Goal: Task Accomplishment & Management: Manage account settings

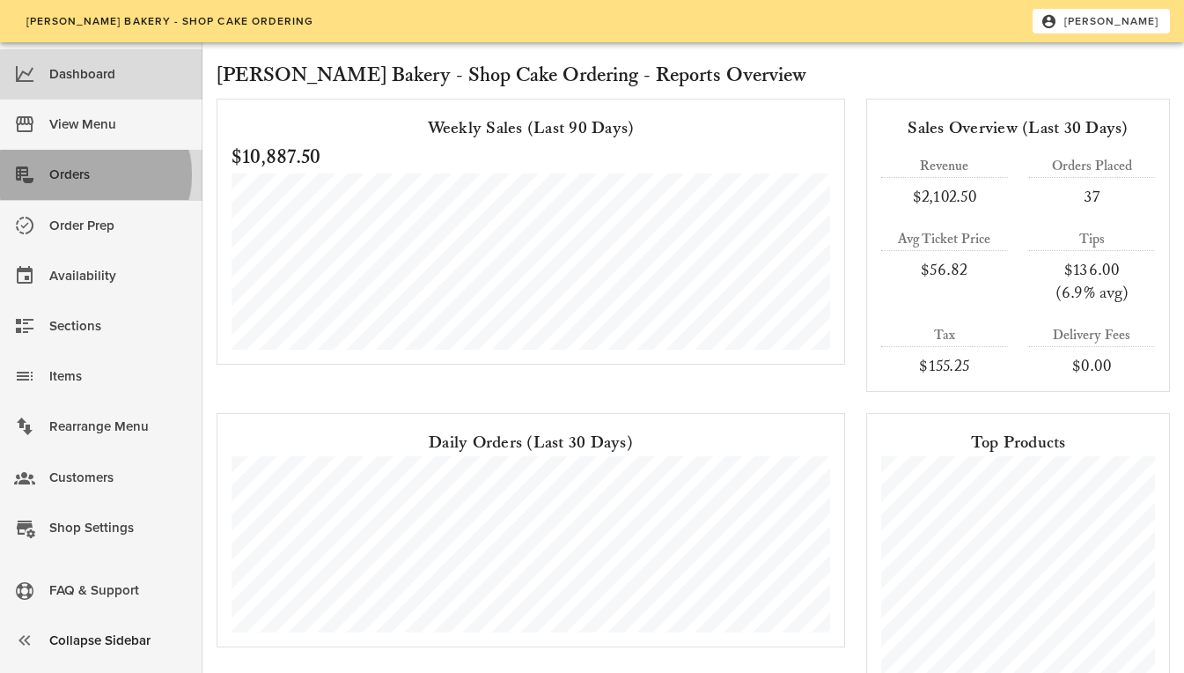
click at [57, 178] on div "Orders" at bounding box center [118, 174] width 139 height 29
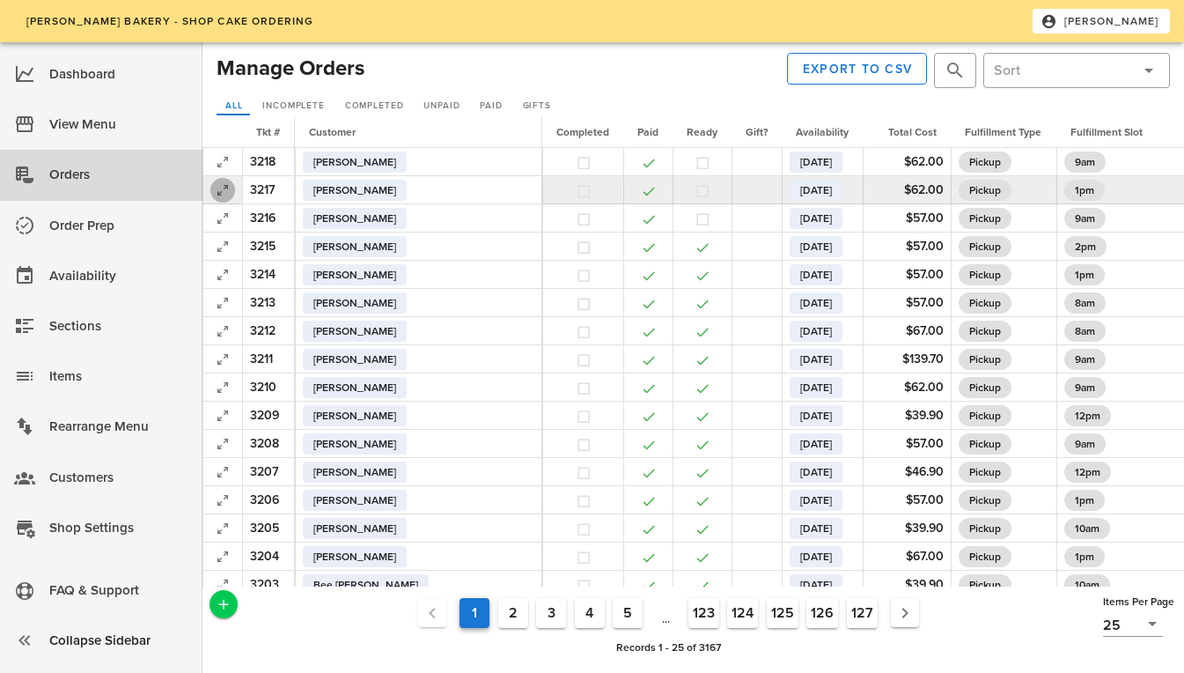
click at [214, 190] on icon "button" at bounding box center [222, 190] width 21 height 21
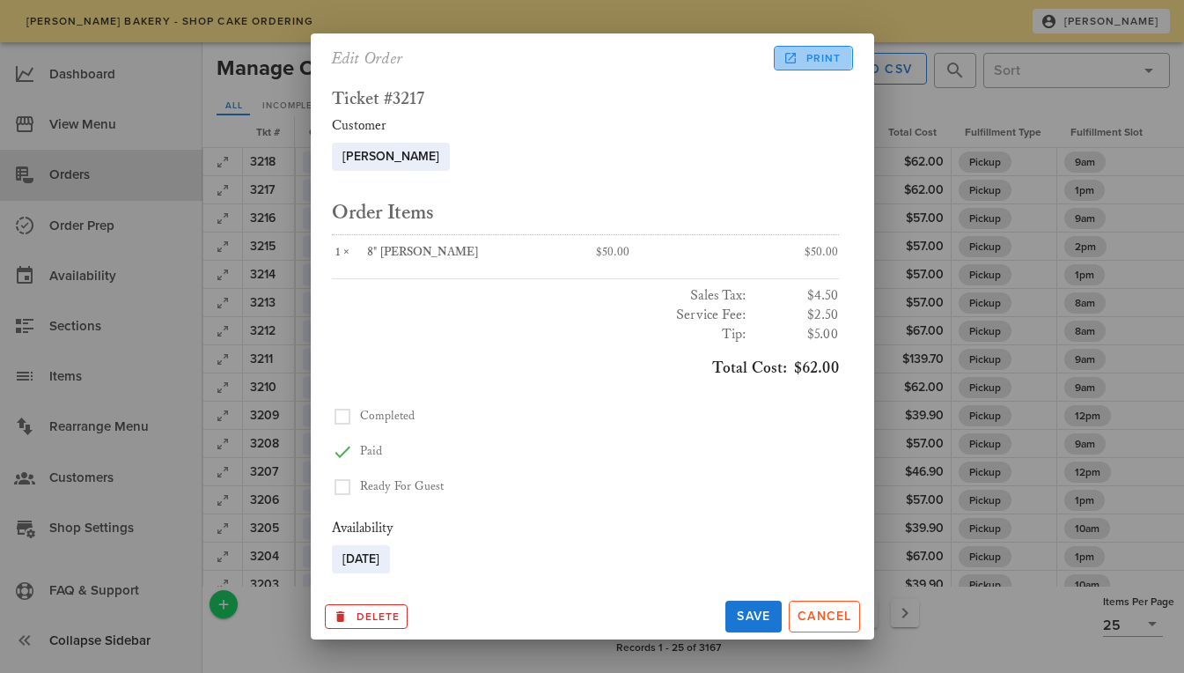
click at [827, 50] on span "Print" at bounding box center [813, 58] width 55 height 16
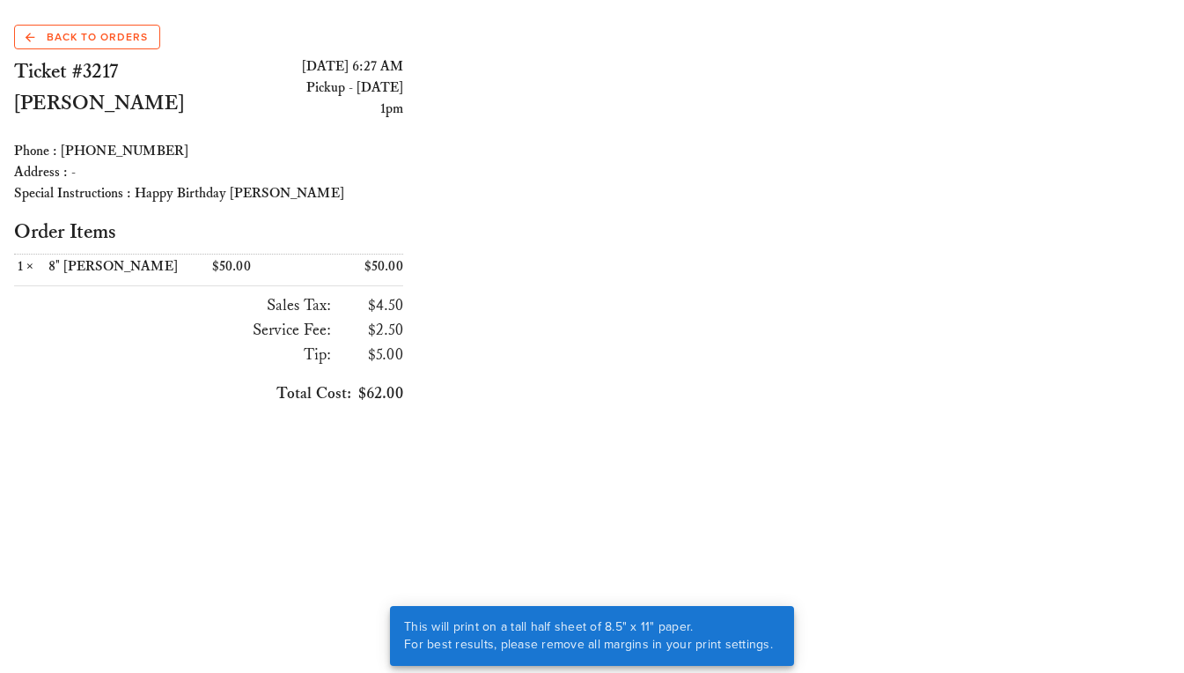
click at [516, 83] on div "Back to Orders Ticket #3217 [PERSON_NAME] [DATE] 6:27 AM Pickup - [DATE] 1pm Ph…" at bounding box center [592, 223] width 1184 height 424
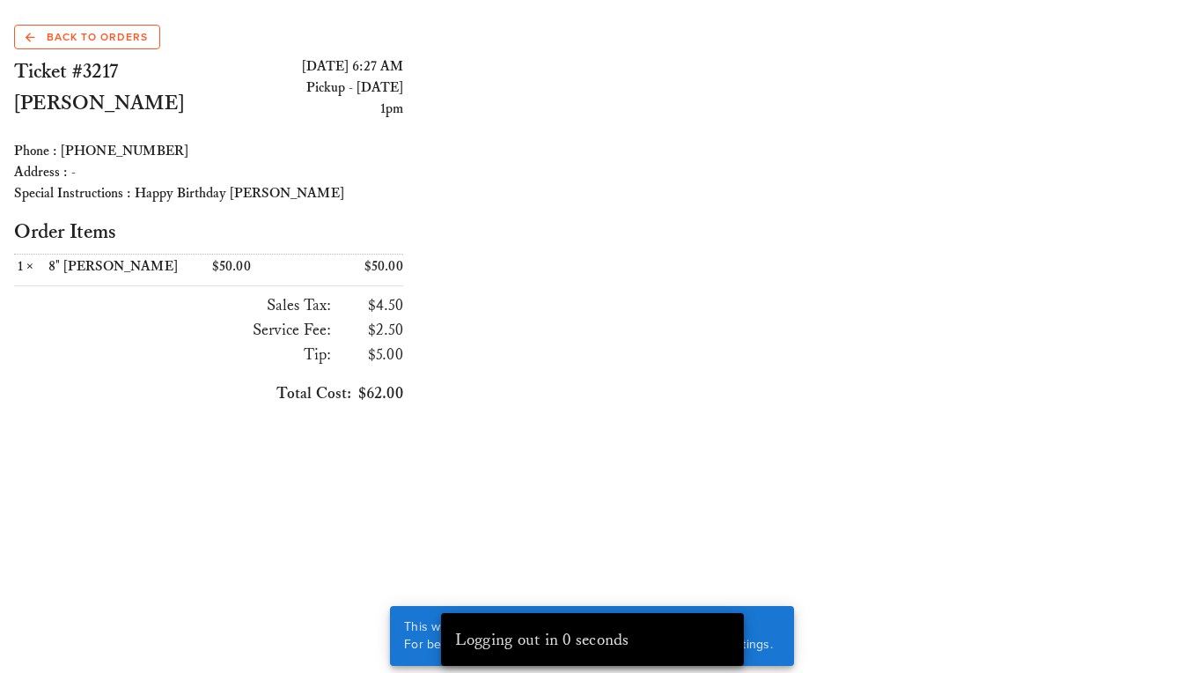
click at [535, 443] on div "Back to Orders Ticket #3217 [PERSON_NAME] [DATE] 6:27 AM Pickup - [DATE] 1pm Ph…" at bounding box center [592, 223] width 1184 height 446
click at [96, 37] on span "Back to Orders" at bounding box center [87, 37] width 122 height 16
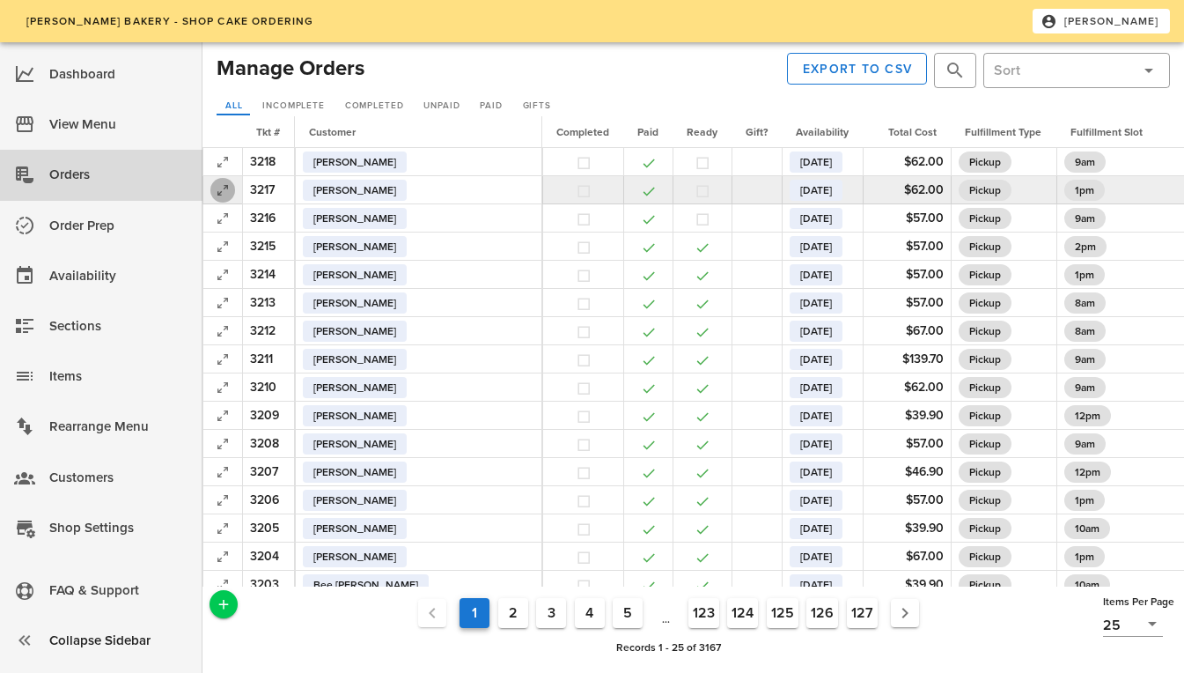
click at [217, 188] on icon "button" at bounding box center [222, 190] width 21 height 21
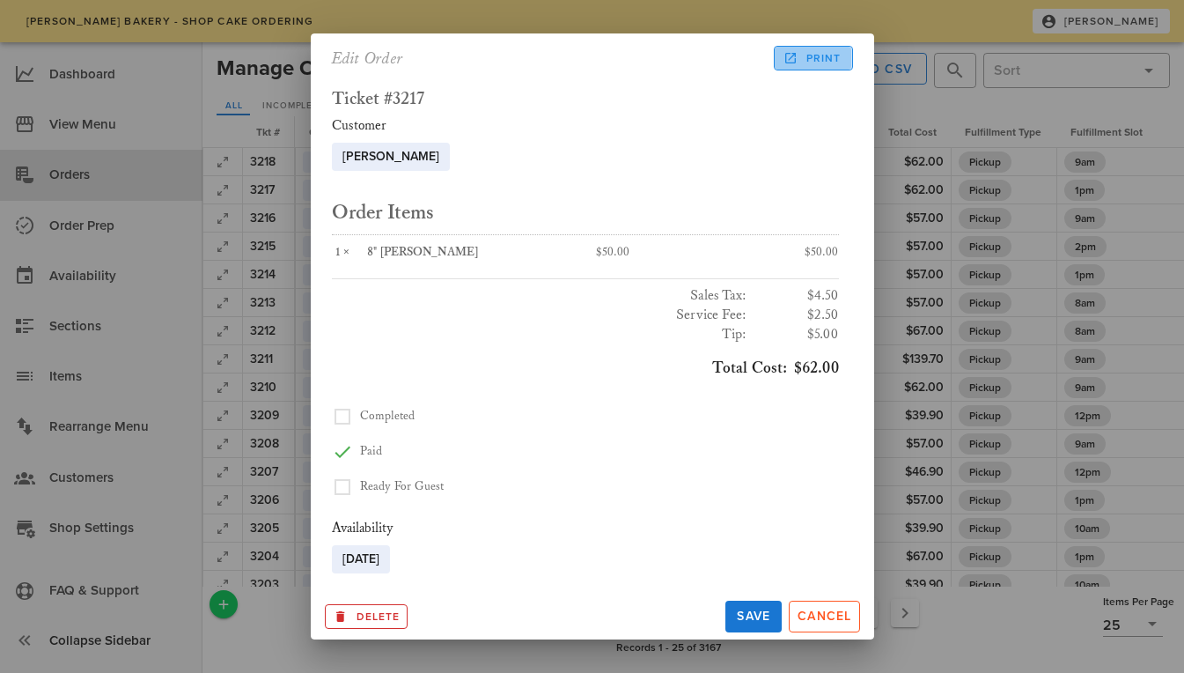
click at [805, 60] on span "Print" at bounding box center [813, 58] width 55 height 16
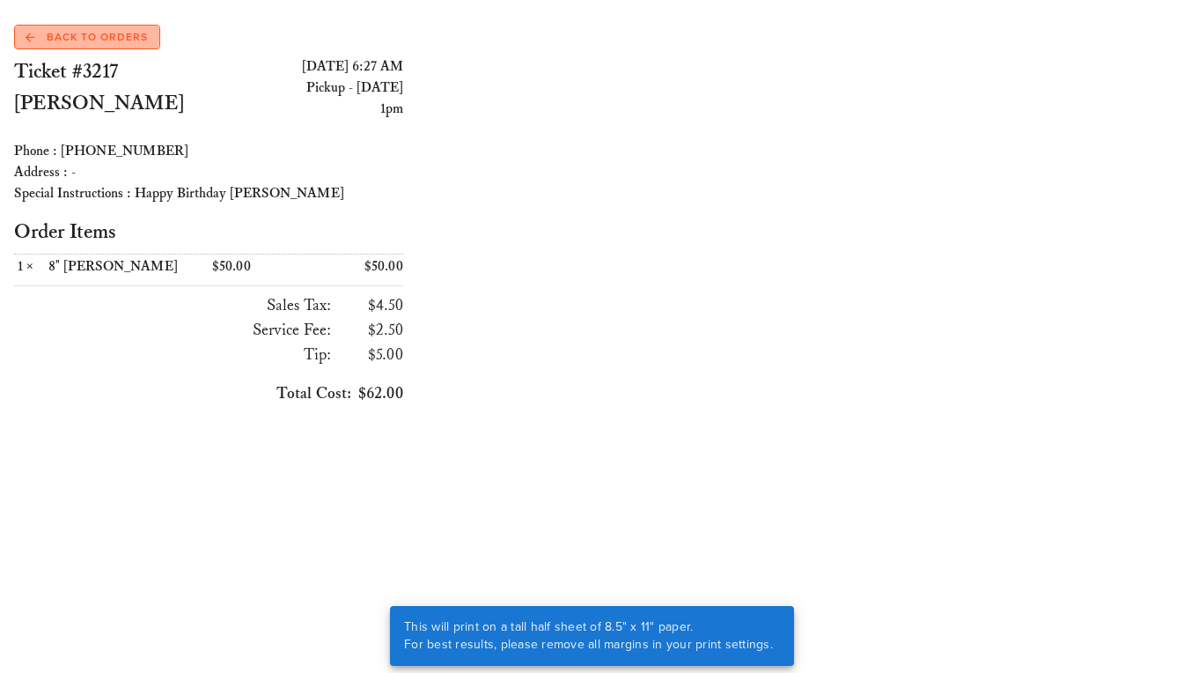
click at [101, 41] on span "Back to Orders" at bounding box center [87, 37] width 122 height 16
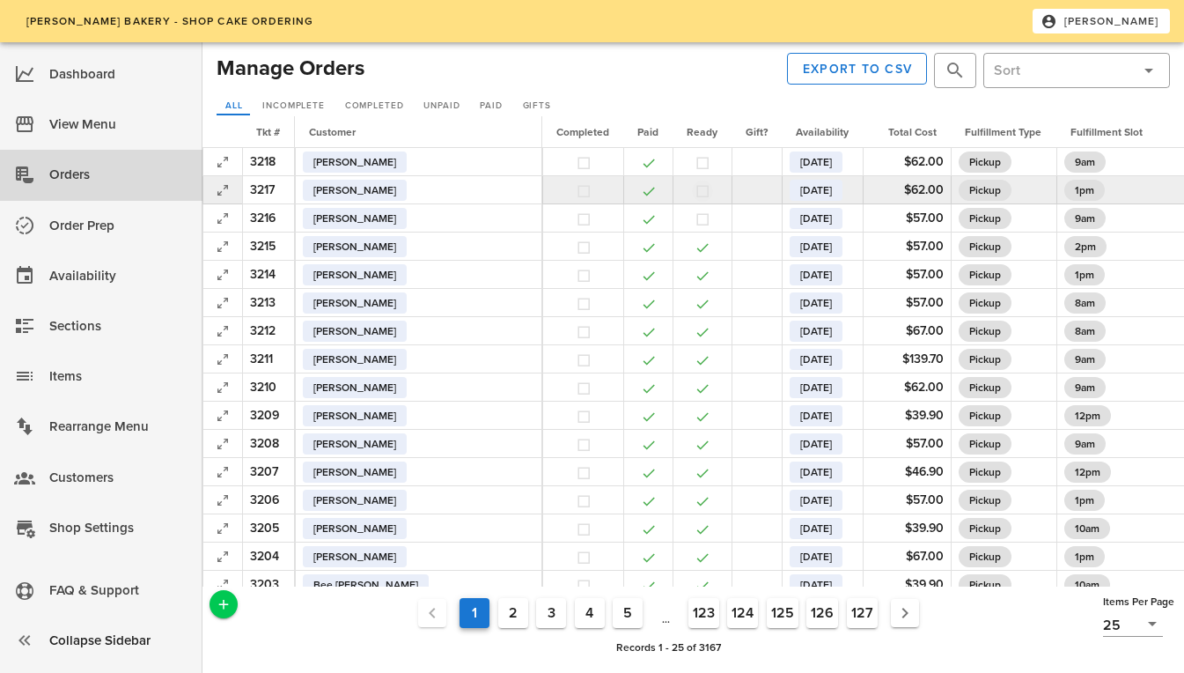
click at [695, 189] on button "button" at bounding box center [703, 191] width 16 height 16
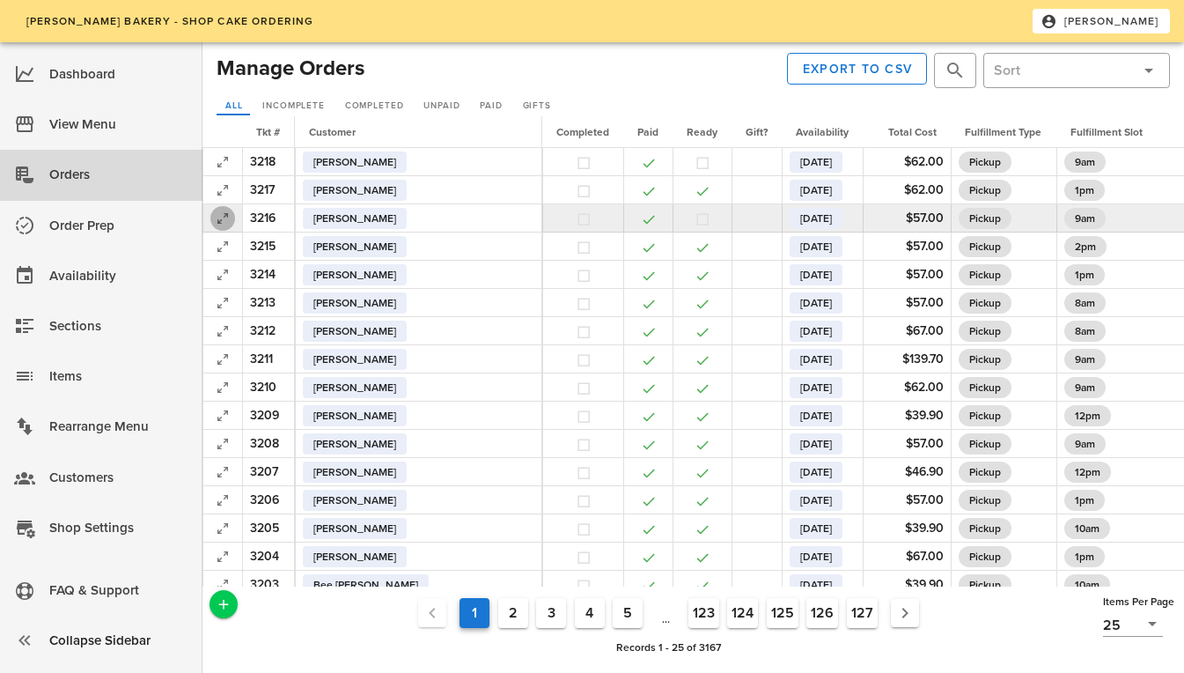
click at [224, 215] on icon "button" at bounding box center [222, 218] width 21 height 21
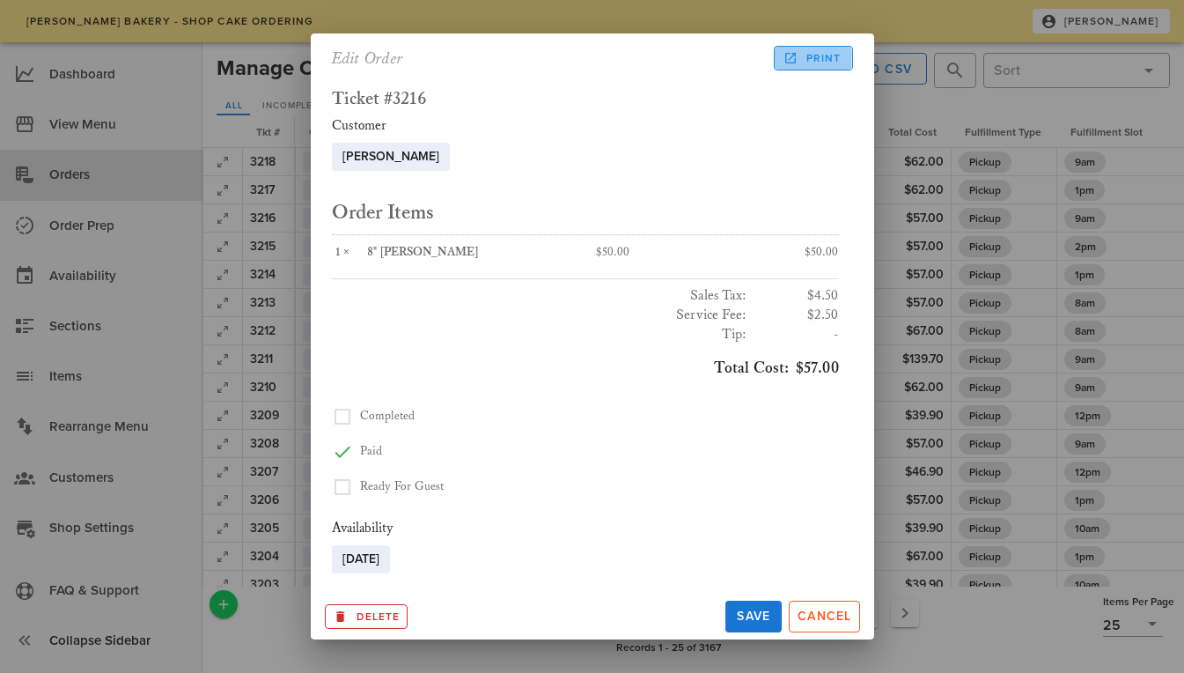
click at [805, 54] on span "Print" at bounding box center [813, 58] width 55 height 16
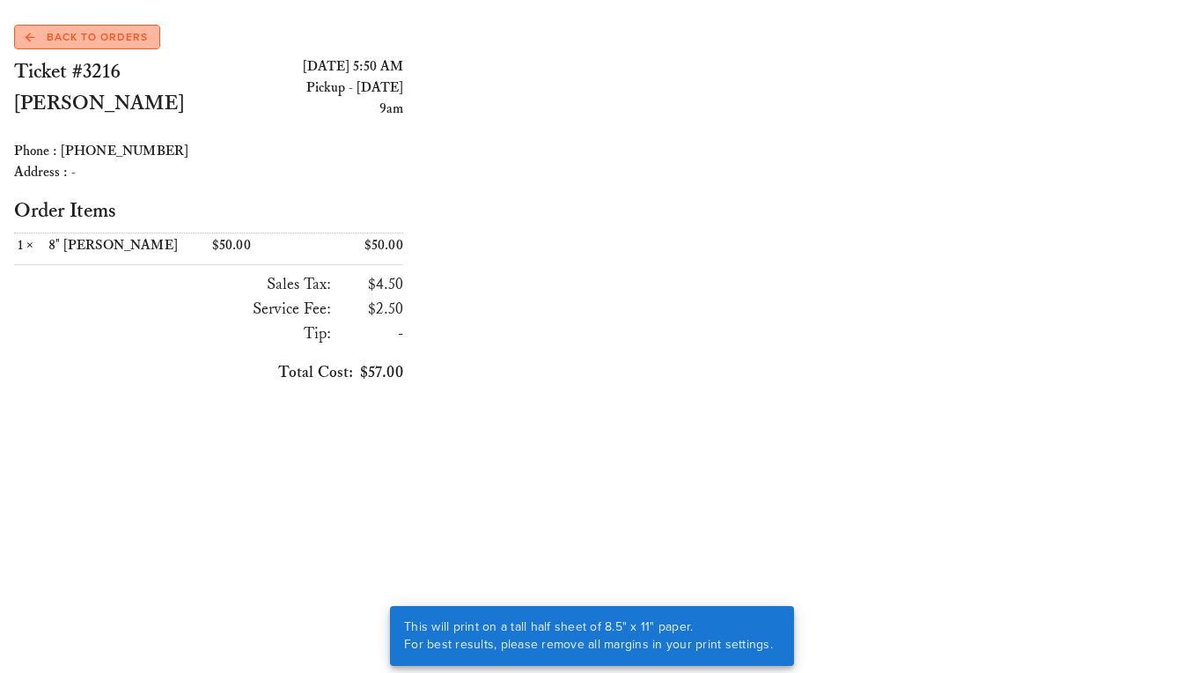
click at [59, 38] on span "Back to Orders" at bounding box center [87, 37] width 122 height 16
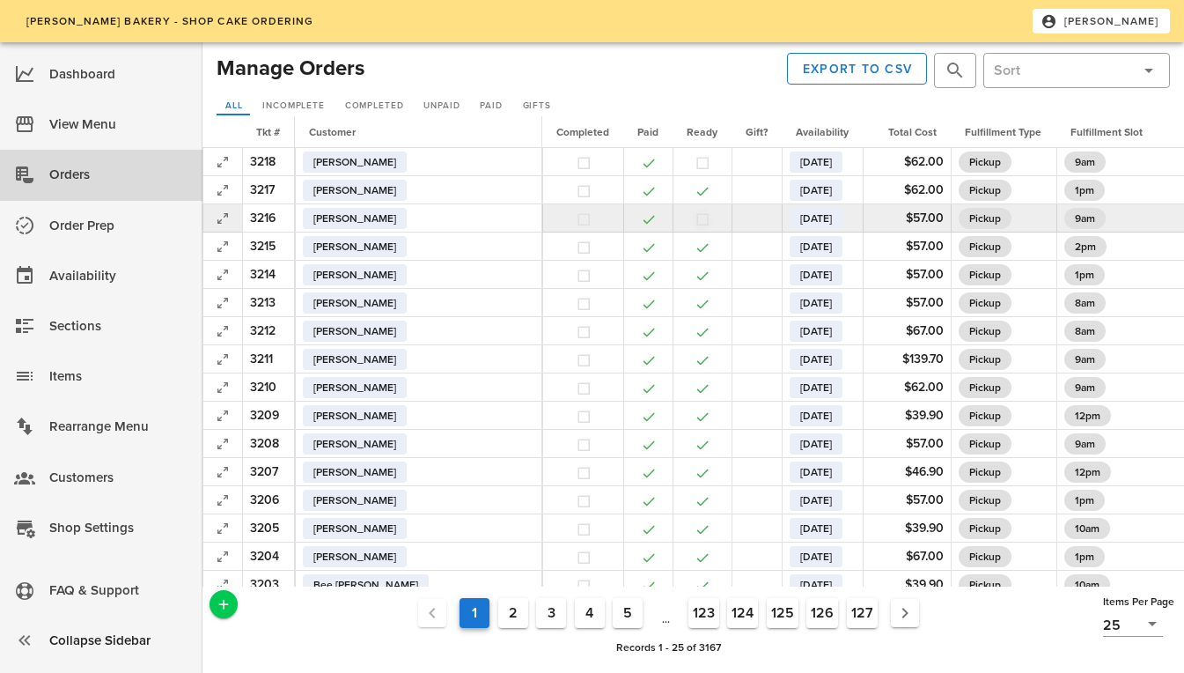
click at [695, 220] on button "button" at bounding box center [703, 219] width 16 height 16
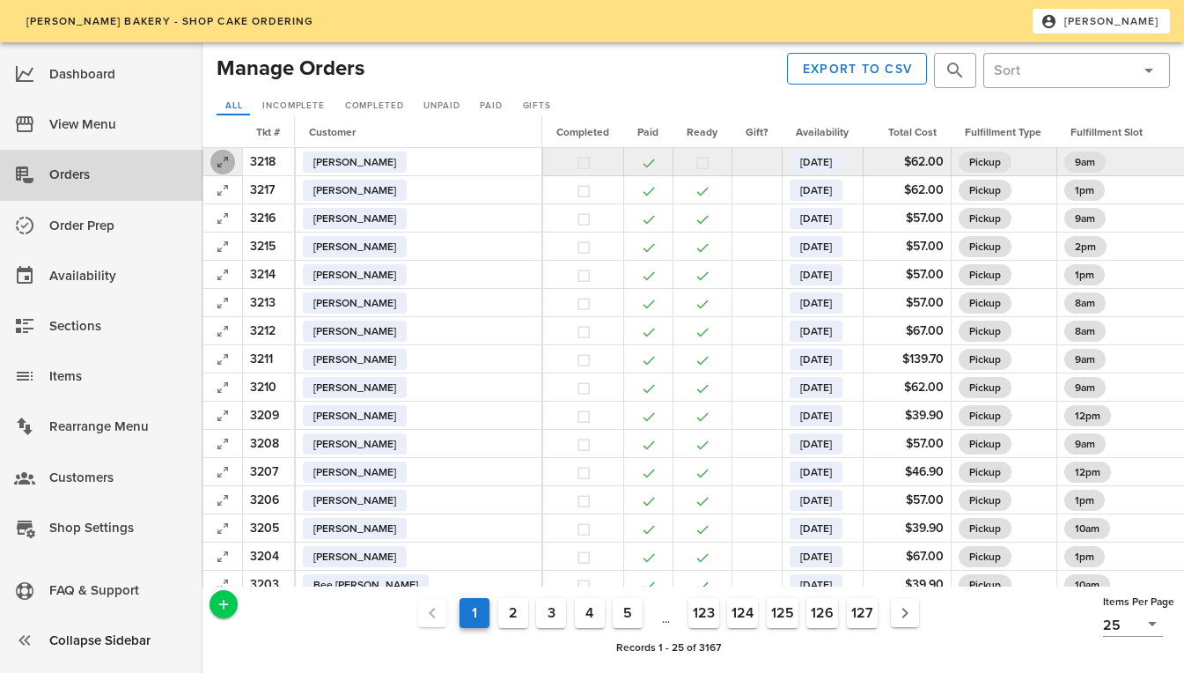
click at [225, 163] on icon "button" at bounding box center [222, 161] width 21 height 21
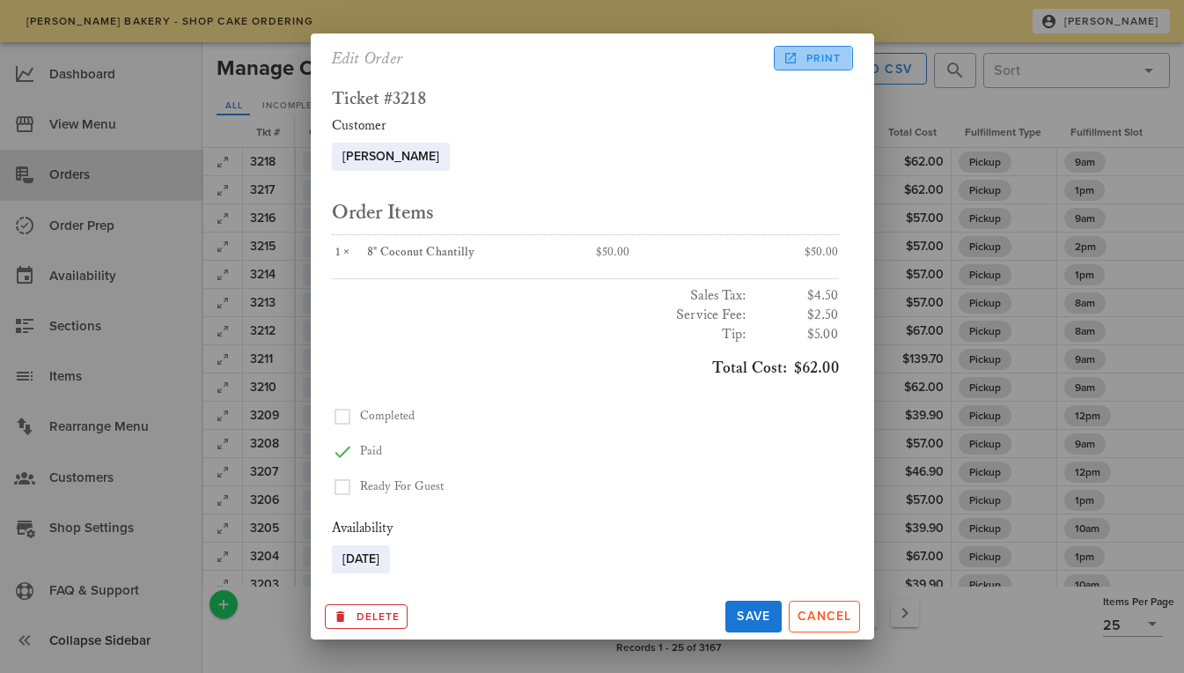
click at [814, 53] on span "Print" at bounding box center [813, 58] width 55 height 16
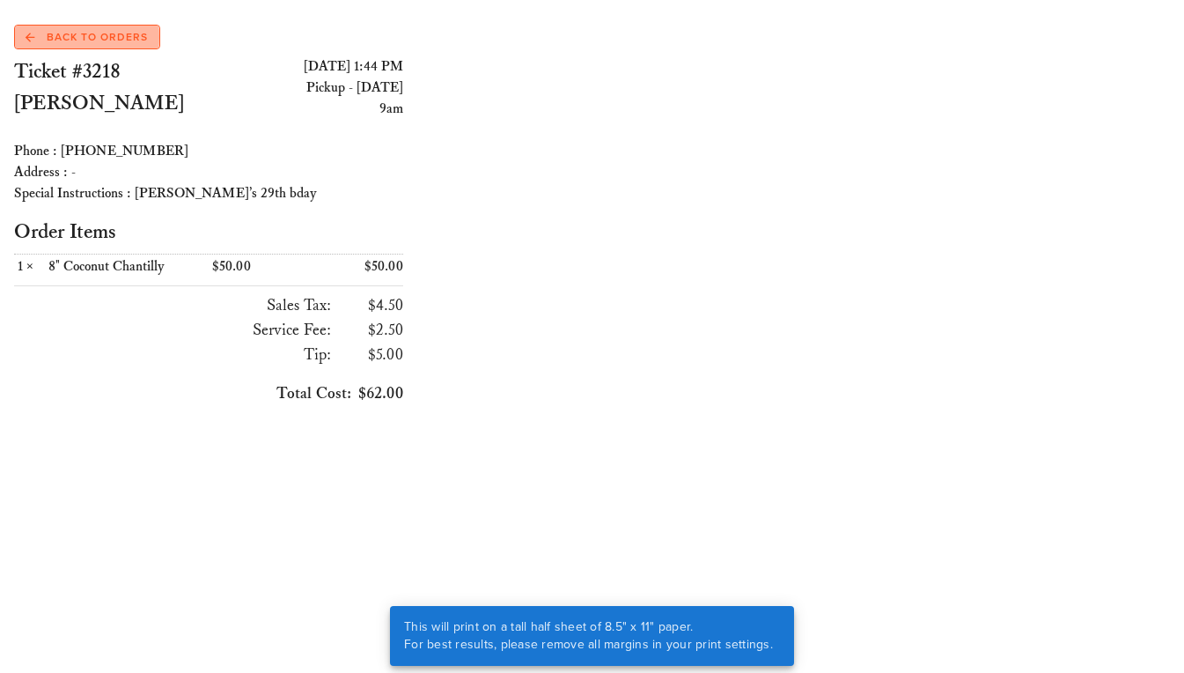
click at [101, 40] on span "Back to Orders" at bounding box center [87, 37] width 122 height 16
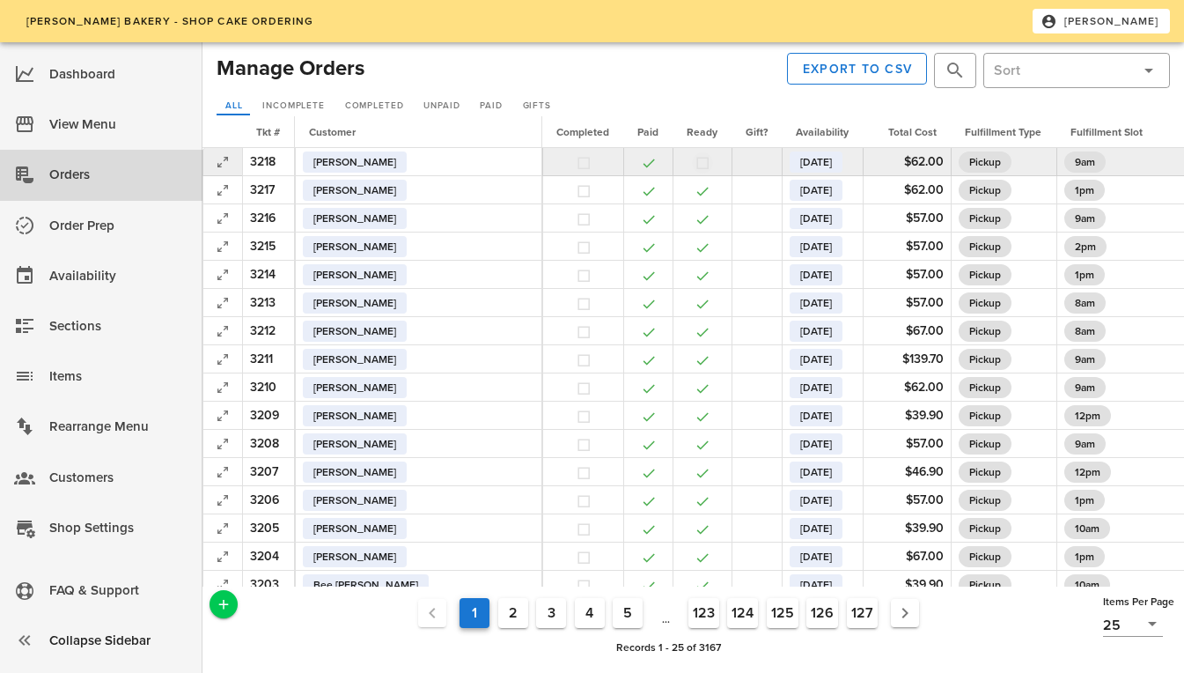
click at [695, 161] on button "button" at bounding box center [703, 163] width 16 height 16
